Goal: Transaction & Acquisition: Purchase product/service

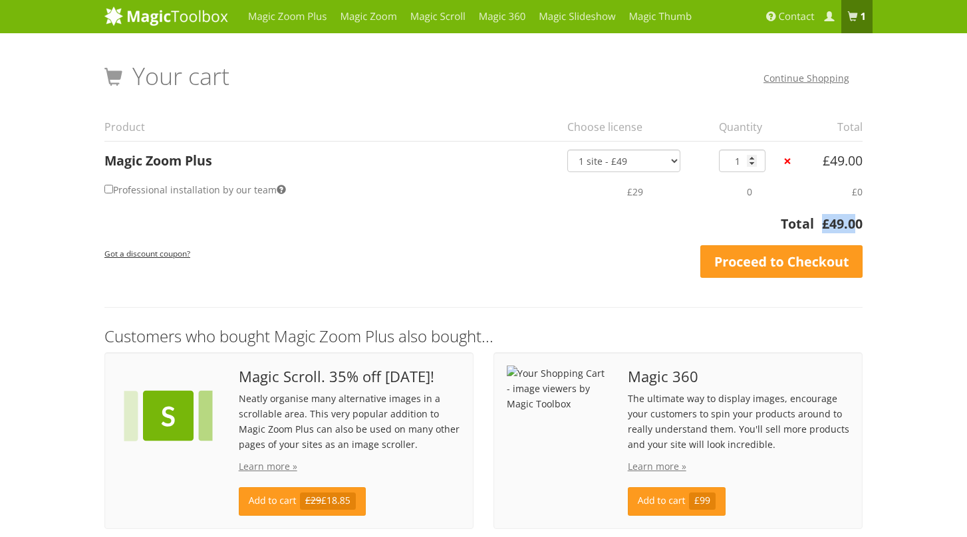
drag, startPoint x: 821, startPoint y: 223, endPoint x: 858, endPoint y: 223, distance: 37.2
click at [858, 223] on td "£ 49.00" at bounding box center [838, 227] width 49 height 27
click at [897, 211] on div "Magic Zoom Plus Magic Zoom Magic Scroll Magic 360 Magic Slideshow Magic Thumb" at bounding box center [483, 317] width 967 height 635
drag, startPoint x: 821, startPoint y: 227, endPoint x: 865, endPoint y: 223, distance: 44.7
click at [865, 223] on div "Your Shopping Cart – image viewers by Magic Toolbox Your cart Continue Shopping…" at bounding box center [483, 293] width 778 height 500
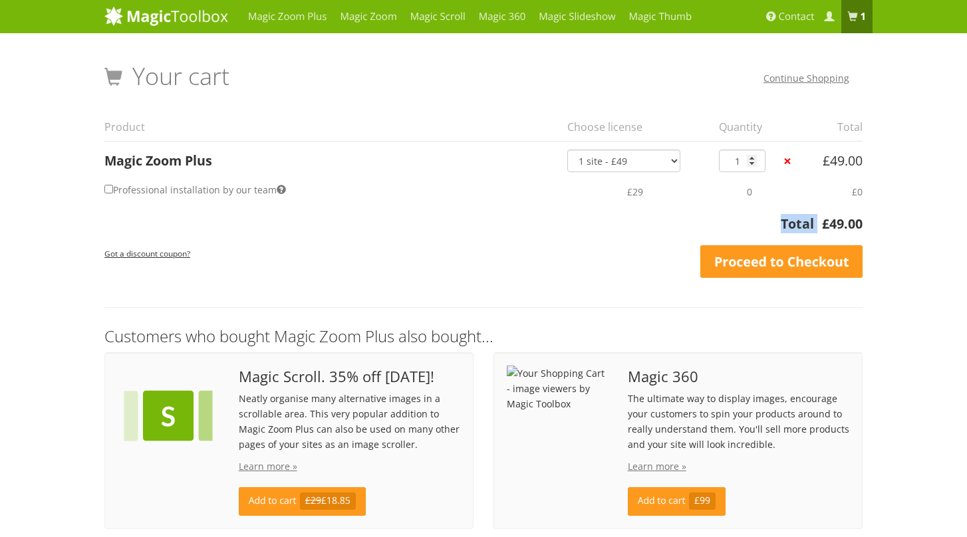
click at [865, 223] on div "Your Shopping Cart – image viewers by Magic Toolbox Your cart Continue Shopping…" at bounding box center [483, 293] width 778 height 500
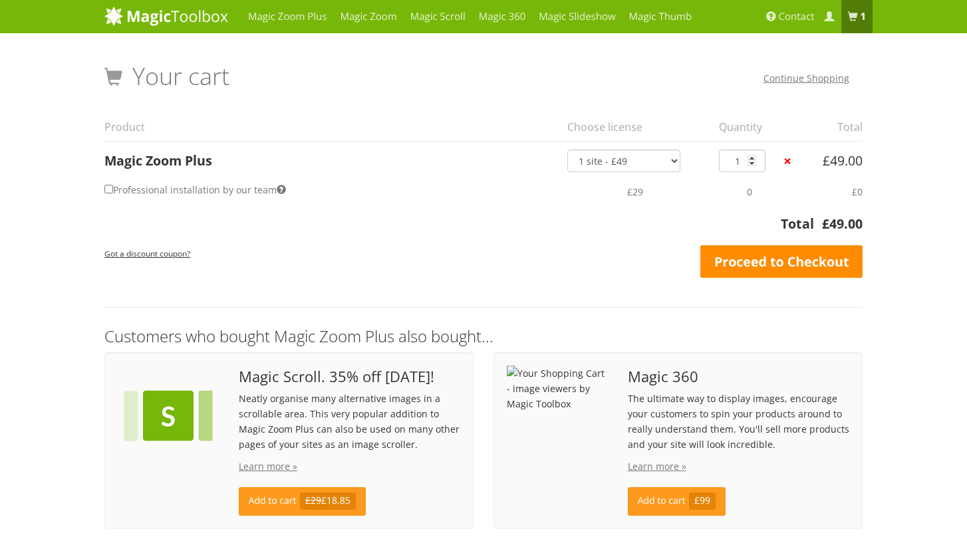
click at [814, 261] on link "Proceed to Checkout" at bounding box center [781, 261] width 162 height 33
